Goal: Information Seeking & Learning: Learn about a topic

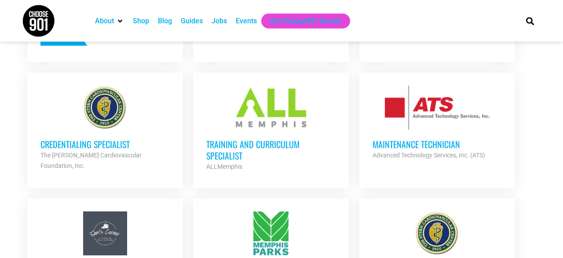
scroll to position [487, 0]
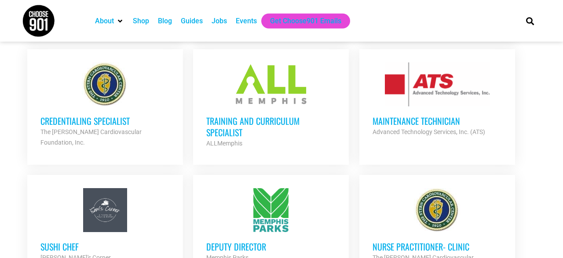
click at [250, 119] on h3 "Training and Curriculum Specialist" at bounding box center [270, 126] width 129 height 23
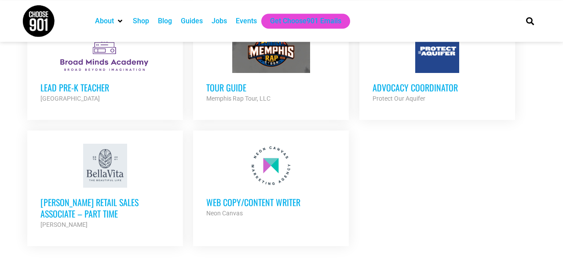
scroll to position [1001, 0]
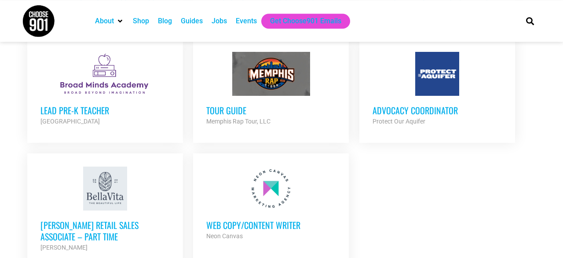
click at [382, 105] on h3 "Advocacy Coordinator" at bounding box center [437, 110] width 129 height 11
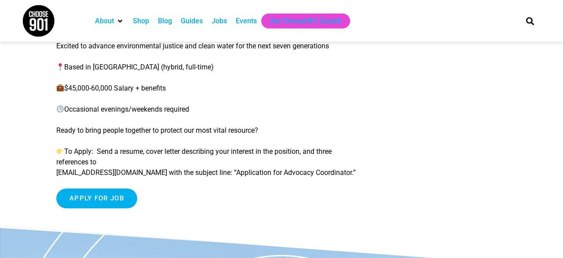
scroll to position [222, 0]
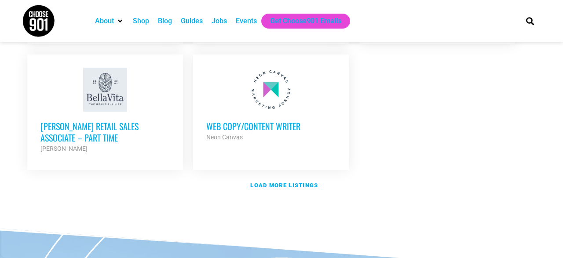
scroll to position [1102, 0]
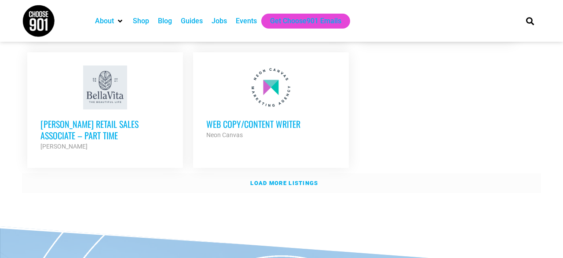
click at [150, 173] on link "Load more listings" at bounding box center [281, 183] width 519 height 20
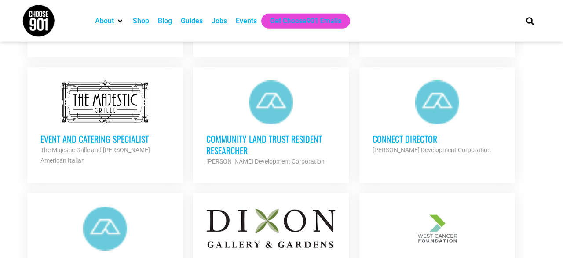
scroll to position [1214, 0]
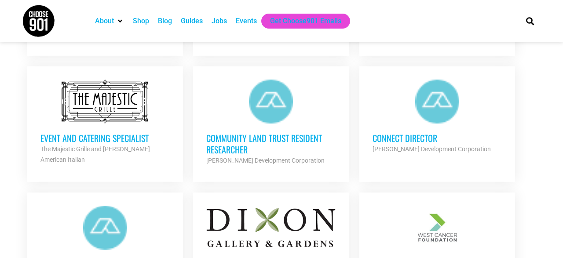
click at [378, 132] on h3 "Connect Director" at bounding box center [437, 137] width 129 height 11
click at [380, 132] on h3 "Connect Director" at bounding box center [437, 137] width 129 height 11
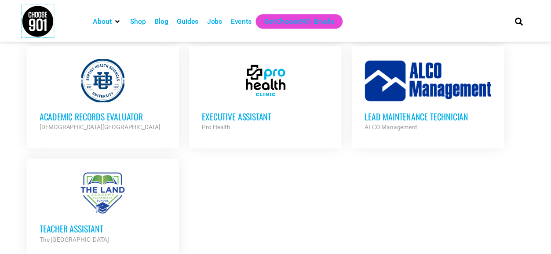
scroll to position [1884, 0]
